Goal: Task Accomplishment & Management: Use online tool/utility

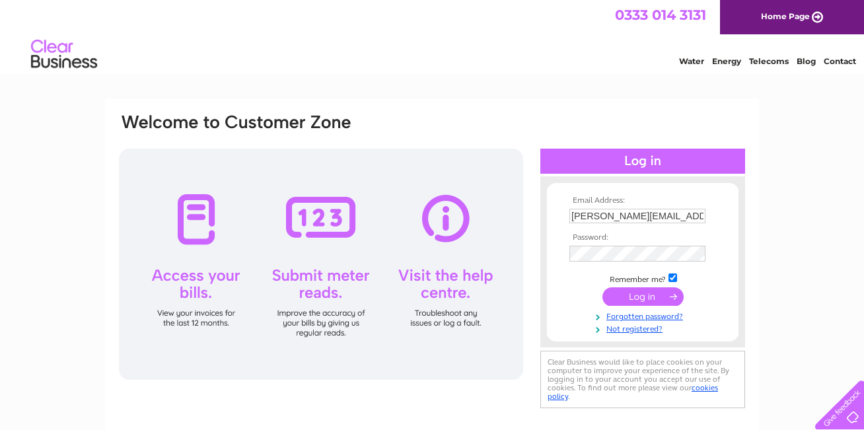
click at [672, 297] on input "submit" at bounding box center [643, 296] width 81 height 19
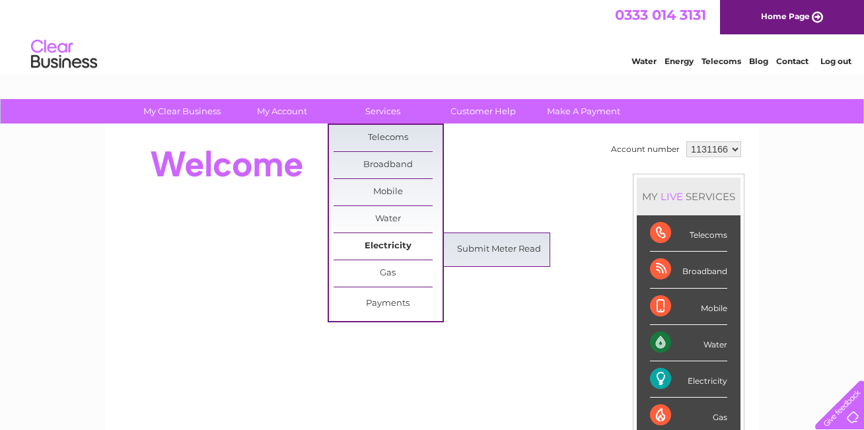
click at [388, 245] on link "Electricity" at bounding box center [388, 246] width 109 height 26
click at [474, 251] on link "Submit Meter Read" at bounding box center [499, 250] width 109 height 26
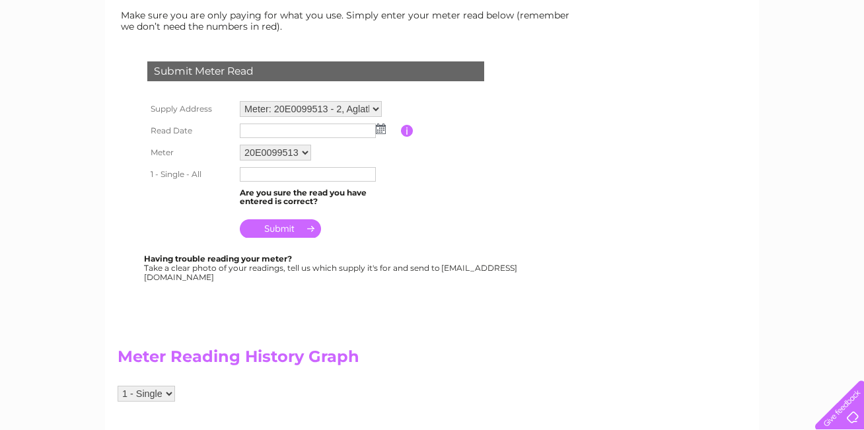
click at [287, 134] on input "text" at bounding box center [308, 131] width 136 height 15
click at [381, 128] on img at bounding box center [381, 129] width 10 height 11
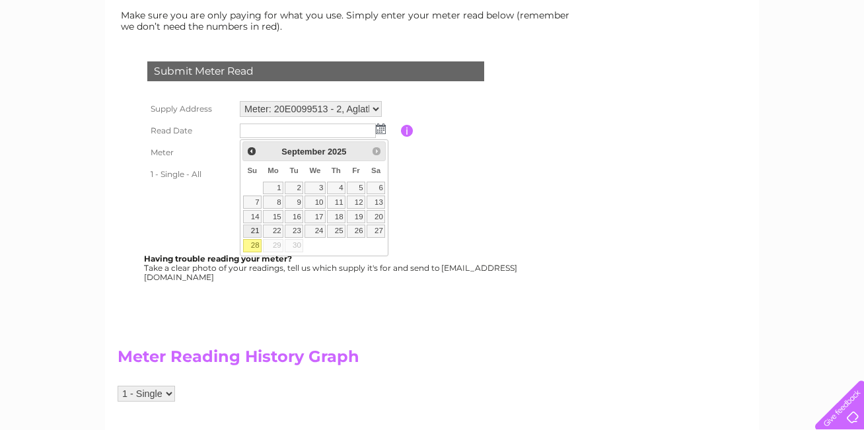
click at [254, 238] on link "21" at bounding box center [252, 231] width 19 height 13
type input "2025/09/21"
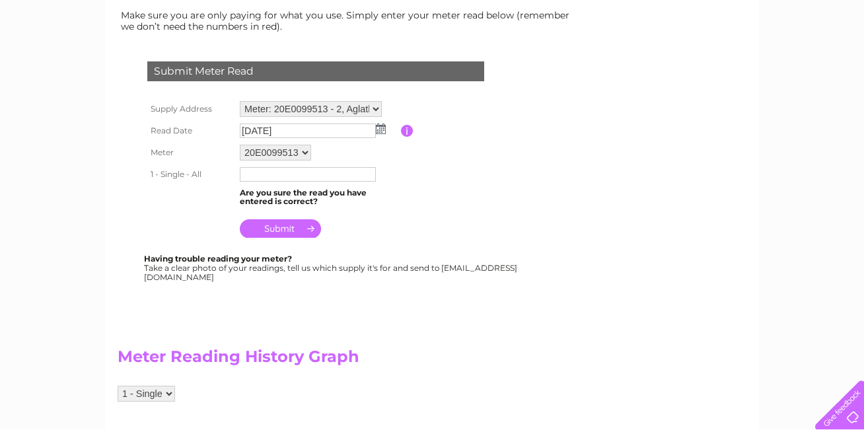
click at [266, 174] on input "text" at bounding box center [308, 174] width 136 height 15
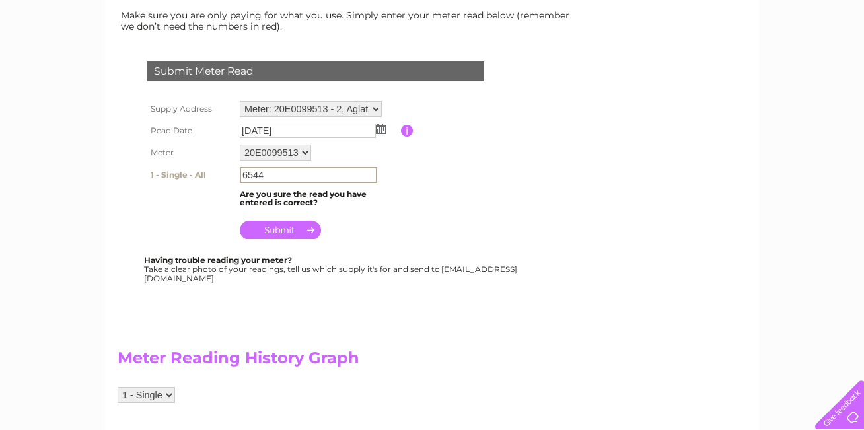
type input "6544"
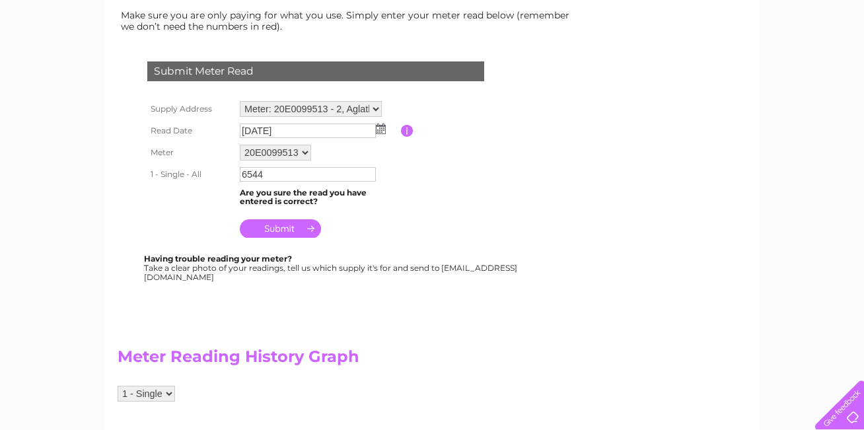
click at [309, 233] on input "submit" at bounding box center [280, 228] width 81 height 19
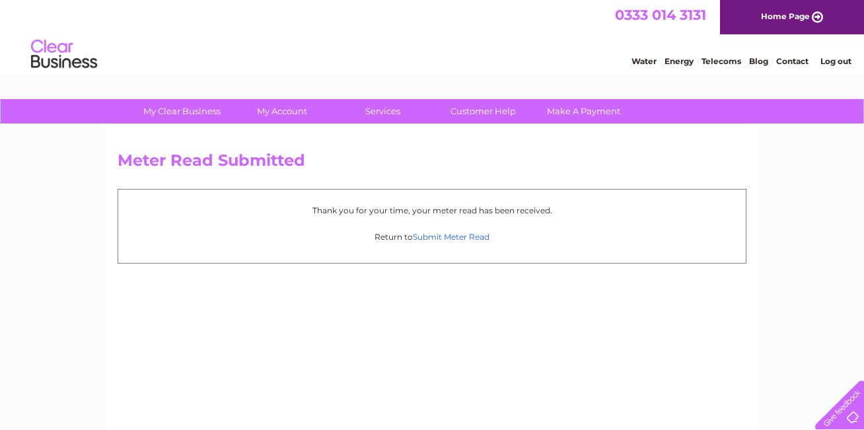
click at [435, 240] on link "Submit Meter Read" at bounding box center [451, 237] width 77 height 10
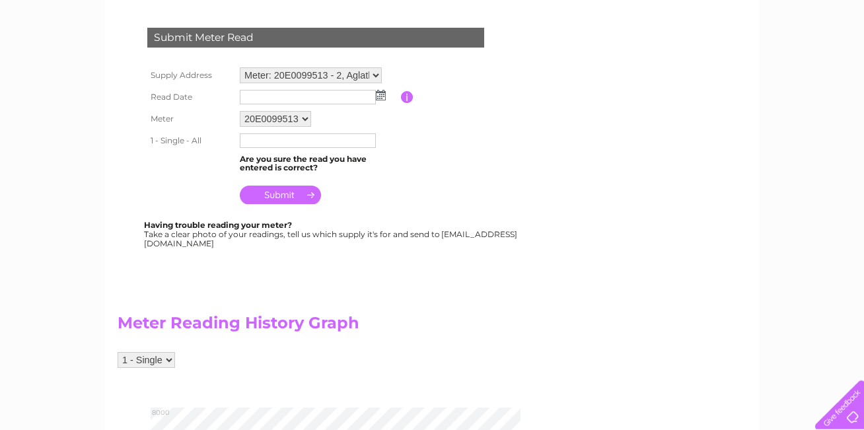
scroll to position [185, 0]
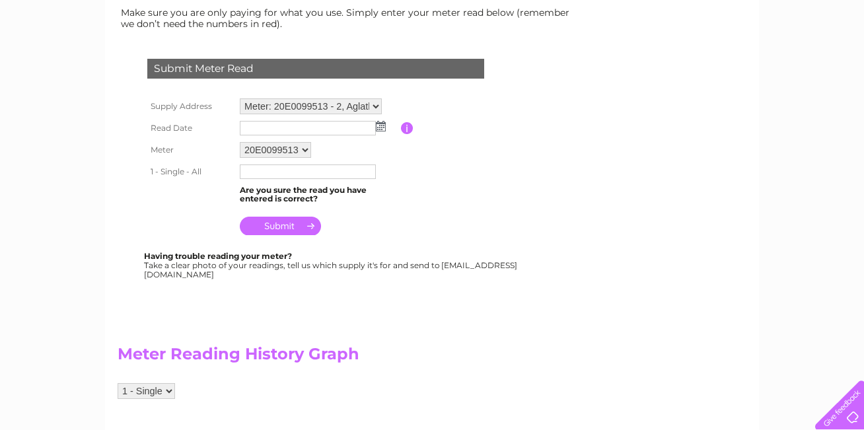
click at [312, 125] on input "text" at bounding box center [308, 128] width 136 height 15
click at [408, 126] on input "button" at bounding box center [407, 128] width 13 height 12
click at [383, 126] on img at bounding box center [381, 126] width 10 height 11
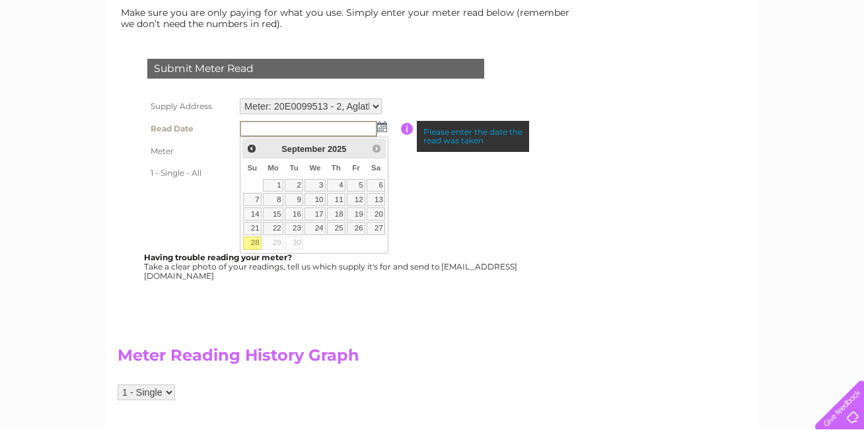
click at [256, 242] on link "28" at bounding box center [252, 243] width 19 height 13
type input "2025/09/28"
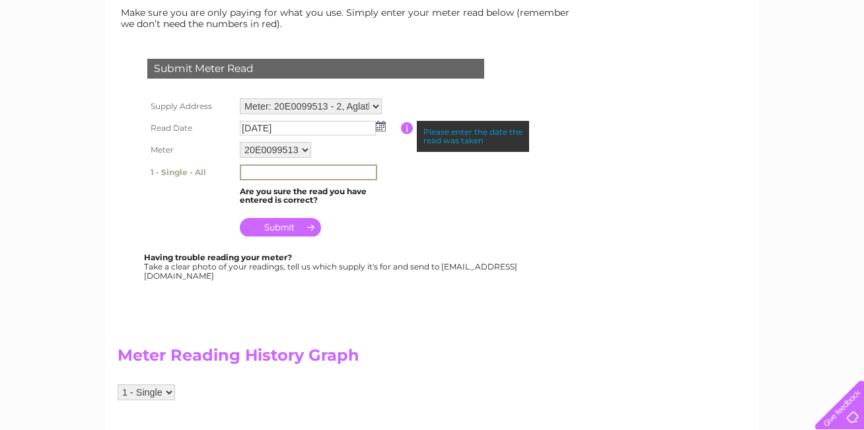
click at [269, 176] on input "text" at bounding box center [308, 173] width 137 height 16
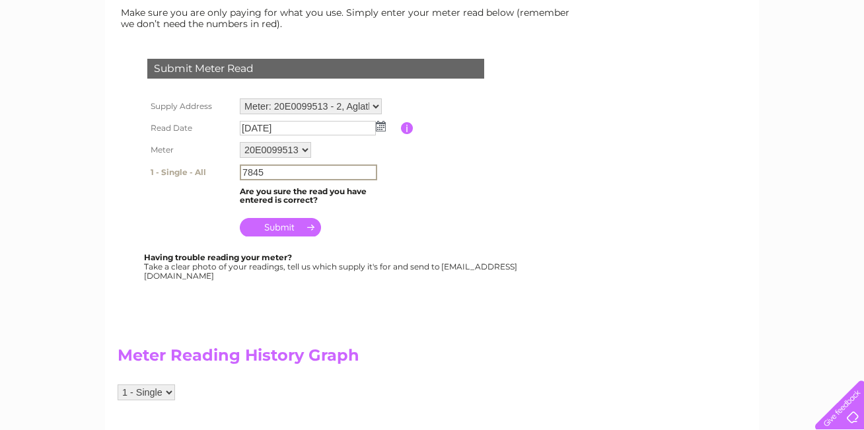
type input "7845"
click at [311, 229] on input "submit" at bounding box center [280, 226] width 81 height 19
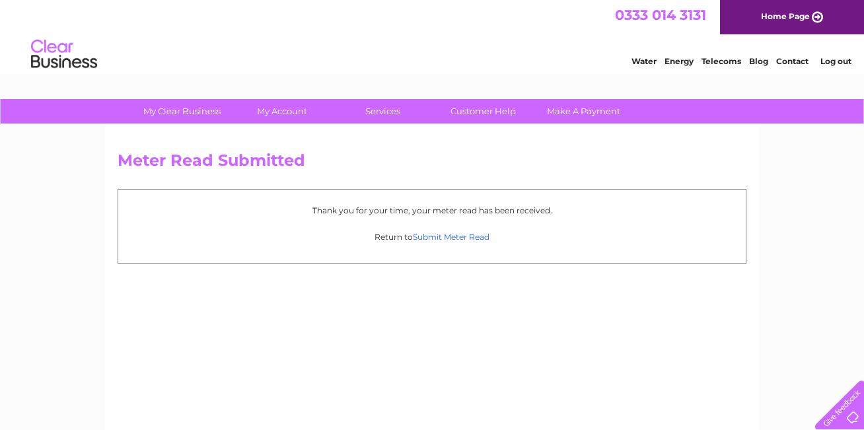
click at [437, 236] on link "Submit Meter Read" at bounding box center [451, 237] width 77 height 10
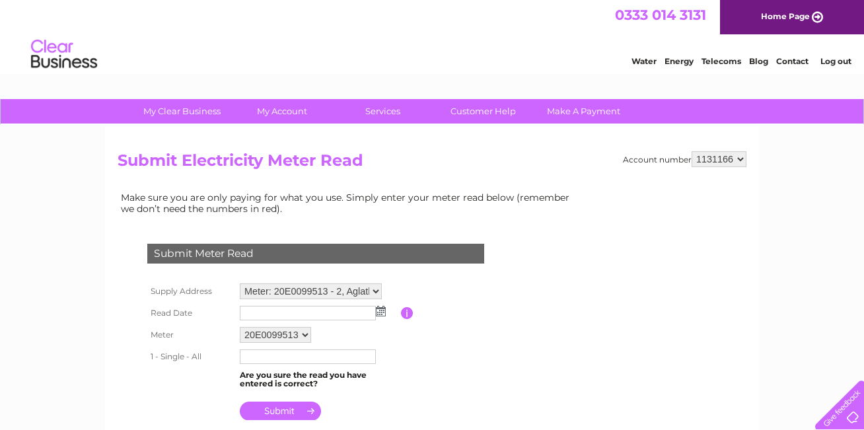
click at [837, 63] on link "Log out" at bounding box center [836, 61] width 31 height 10
